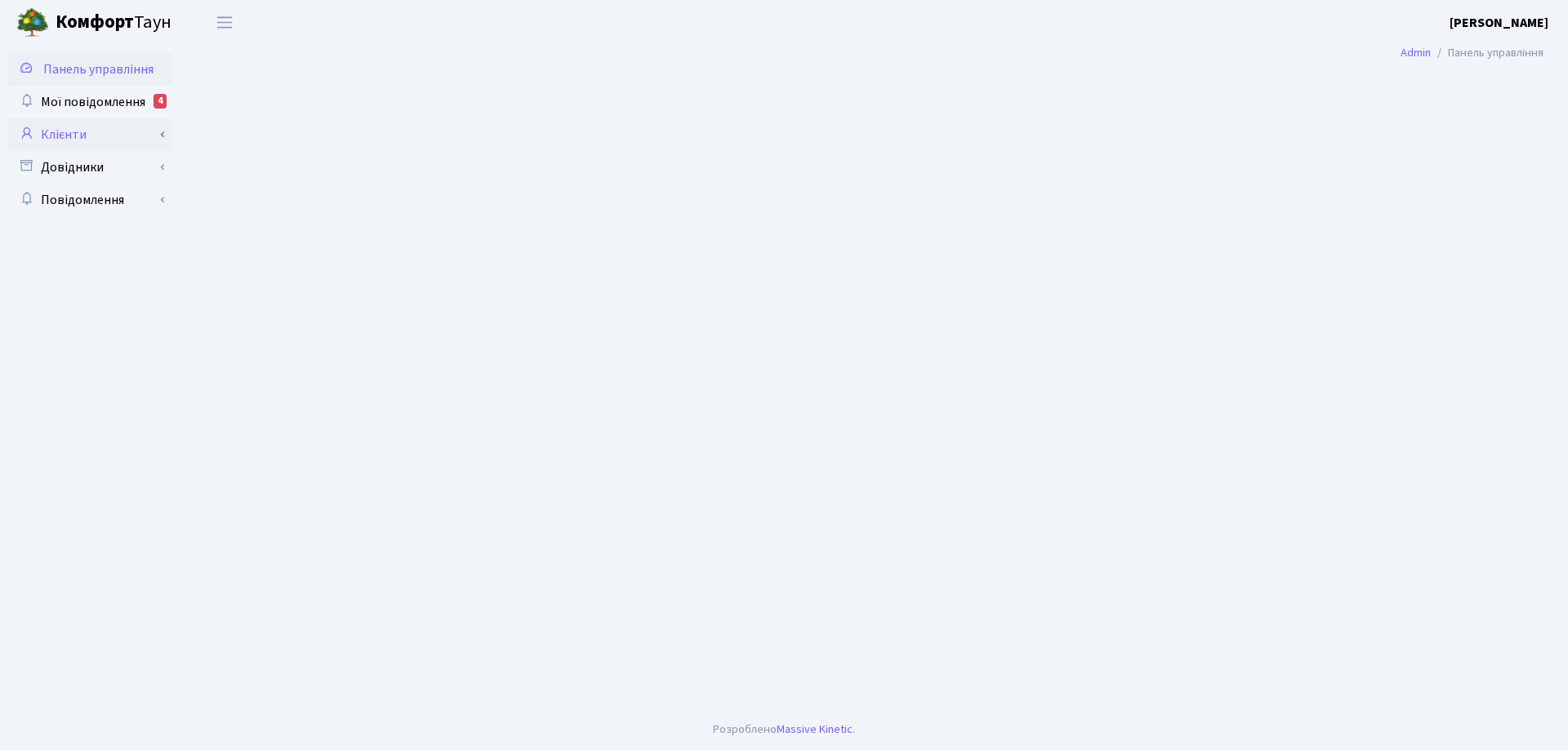
click at [63, 132] on link "Клієнти" at bounding box center [90, 134] width 163 height 33
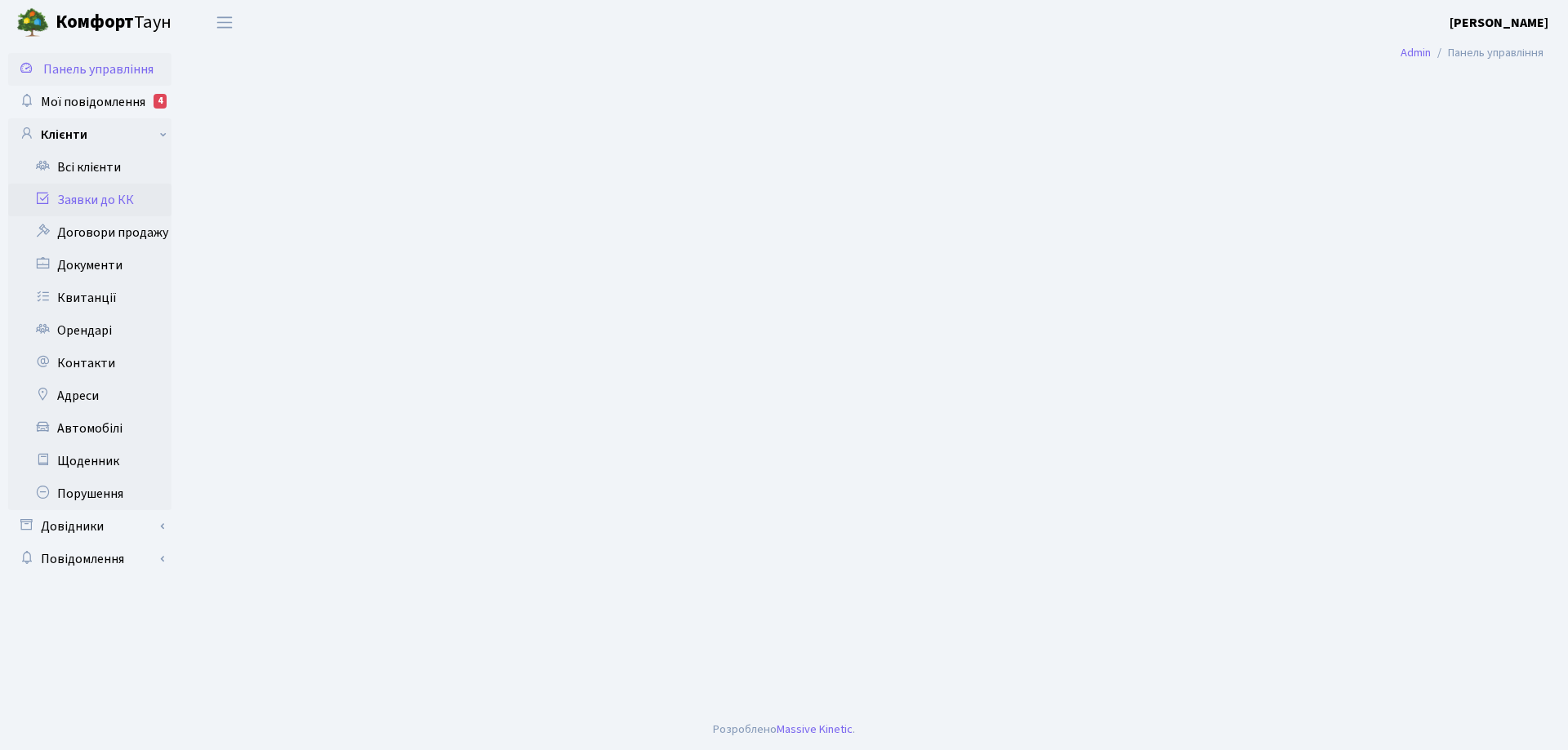
click at [87, 203] on link "Заявки до КК" at bounding box center [90, 199] width 163 height 33
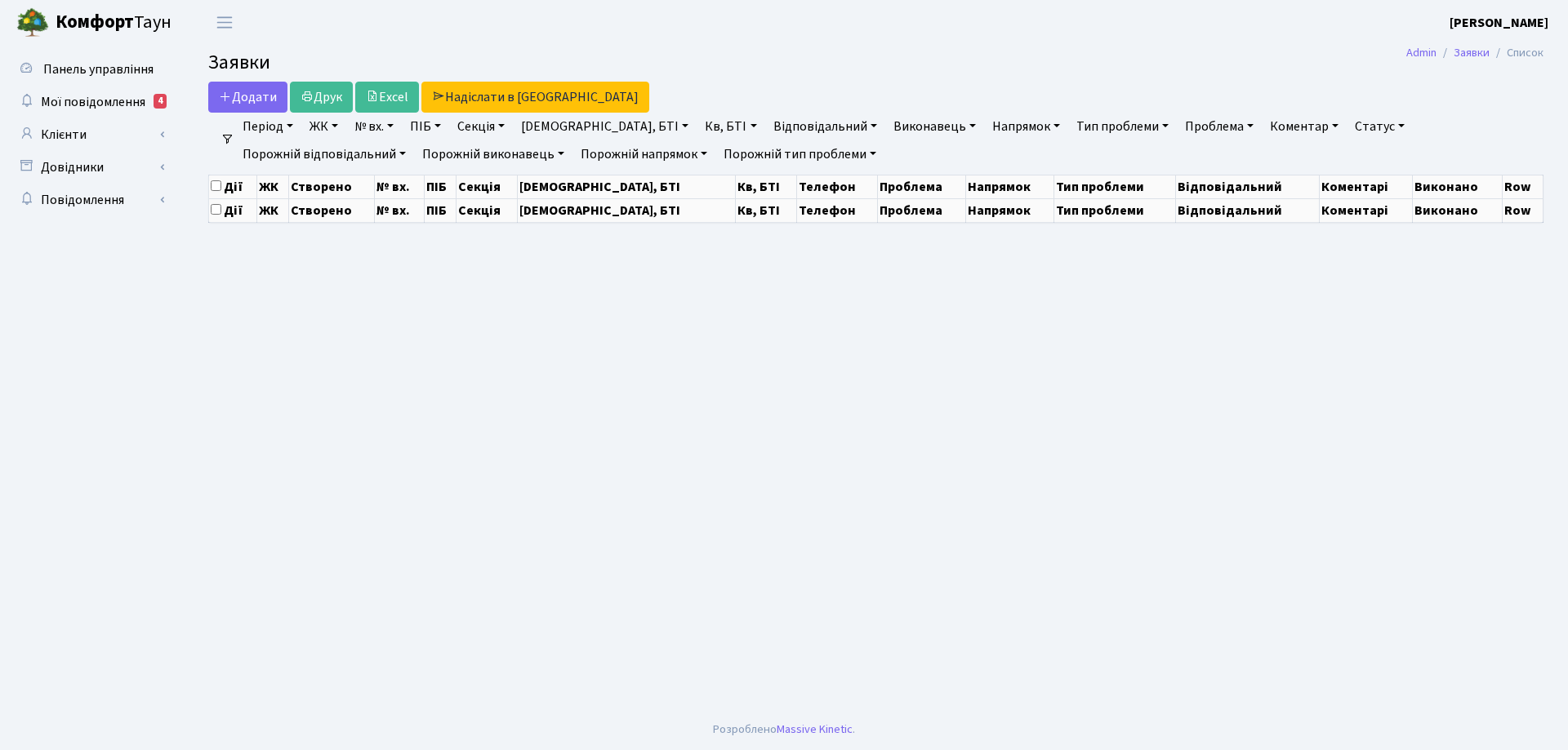
select select "25"
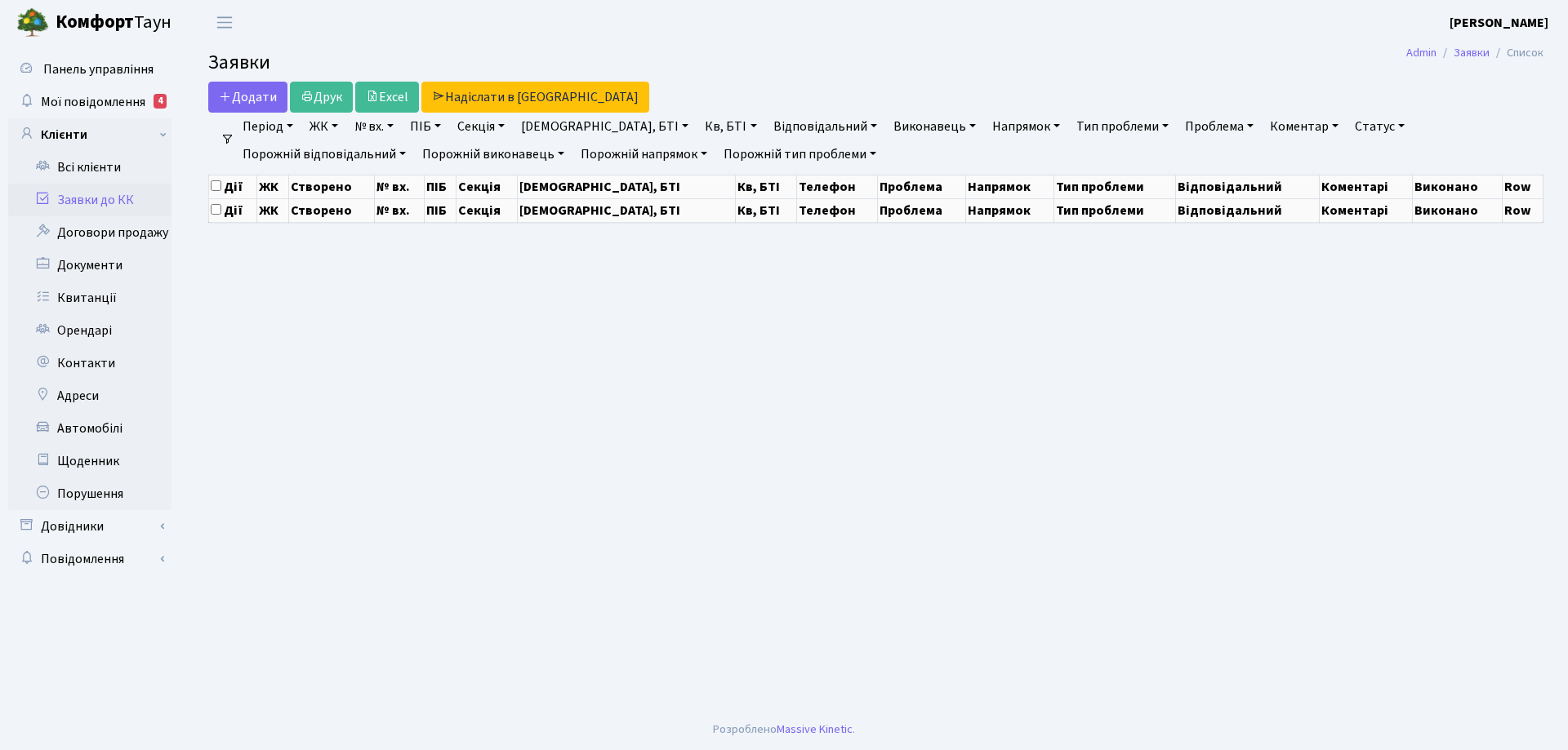
select select "25"
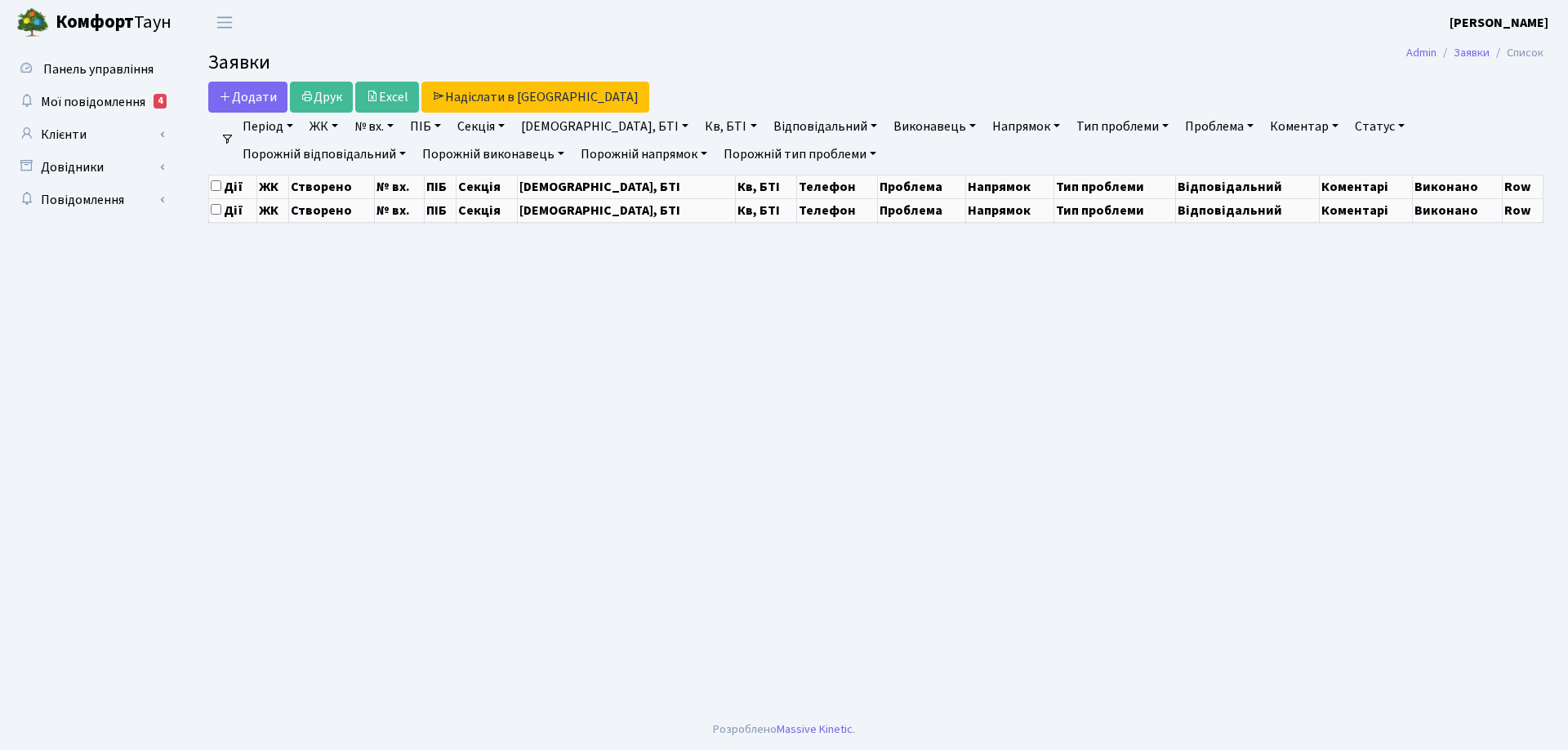
select select "25"
